Goal: Transaction & Acquisition: Purchase product/service

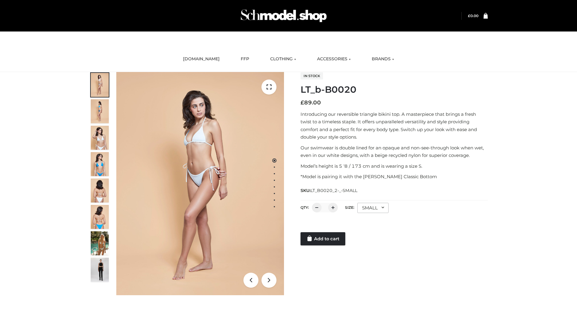
click at [323, 239] on link "Add to cart" at bounding box center [322, 239] width 45 height 13
